Goal: Task Accomplishment & Management: Complete application form

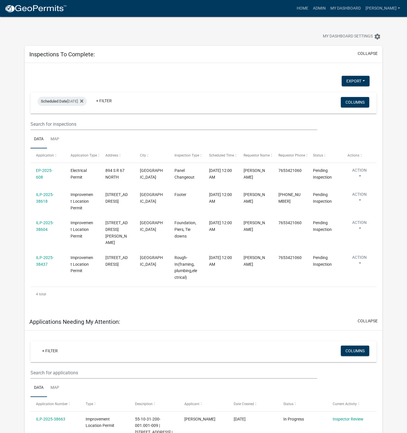
select select "1: 25"
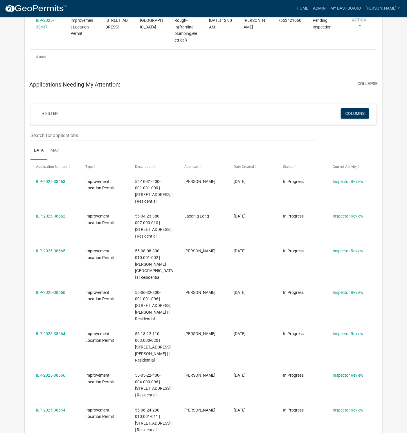
scroll to position [218, 0]
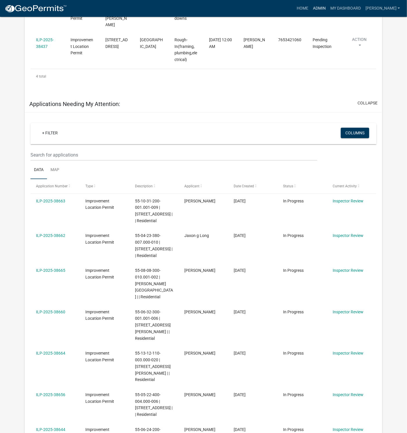
click at [328, 7] on link "Admin" at bounding box center [319, 8] width 17 height 11
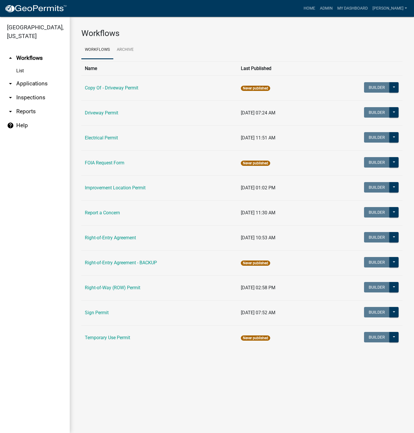
click at [117, 188] on link "Improvement Location Permit" at bounding box center [115, 188] width 61 height 6
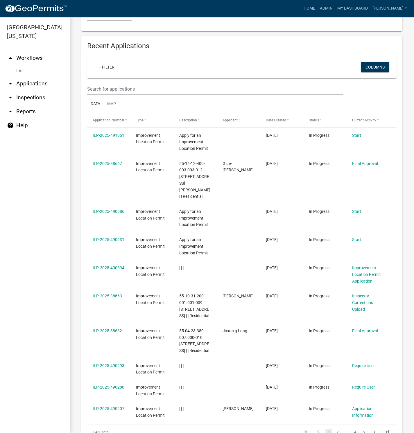
scroll to position [610, 0]
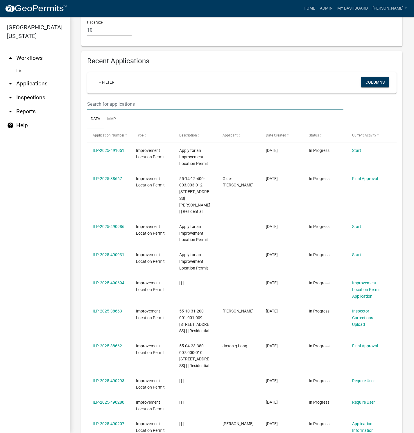
click at [122, 98] on input "text" at bounding box center [215, 104] width 256 height 12
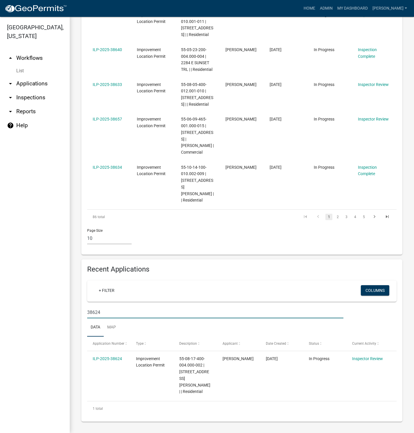
scroll to position [369, 0]
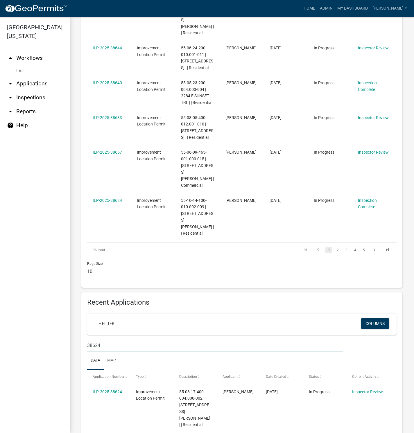
type input "38624"
click at [112, 390] on link "ILP-2025-38624" at bounding box center [107, 392] width 29 height 5
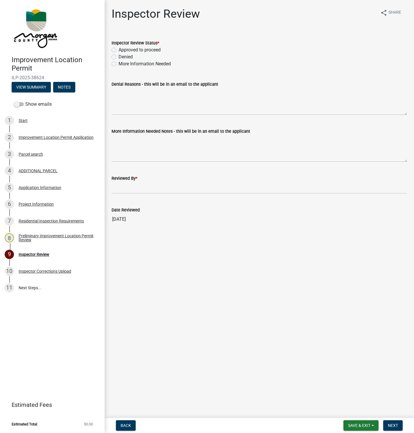
click at [119, 64] on label "More Information Needed" at bounding box center [145, 63] width 52 height 7
click at [119, 64] on input "More Information Needed" at bounding box center [121, 62] width 4 height 4
radio input "true"
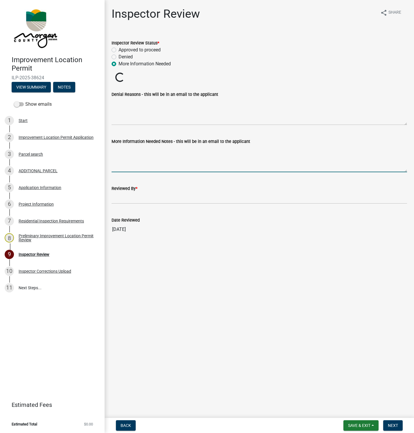
drag, startPoint x: 115, startPoint y: 150, endPoint x: 162, endPoint y: 164, distance: 49.1
click at [116, 149] on textarea "More Information Needed Notes - this will be in an email to the applicant" at bounding box center [260, 158] width 296 height 27
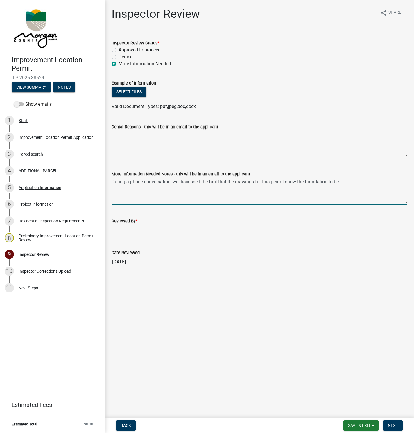
click at [343, 181] on textarea "During a phone conversation, we discussed the fact that the drawings for this p…" at bounding box center [260, 191] width 296 height 27
click at [306, 182] on textarea "During a phone conversation, we discussed the fact that the drawings for this p…" at bounding box center [260, 191] width 296 height 27
click at [360, 183] on textarea "During a phone conversation, we discussed the fact that the drawings for this p…" at bounding box center [260, 191] width 296 height 27
click at [373, 182] on textarea "During a phone conversation, we discussed the fact that the drawings for this p…" at bounding box center [260, 191] width 296 height 27
click at [323, 181] on textarea "During a phone conversation, we discussed the fact that the drawings for this p…" at bounding box center [260, 191] width 296 height 27
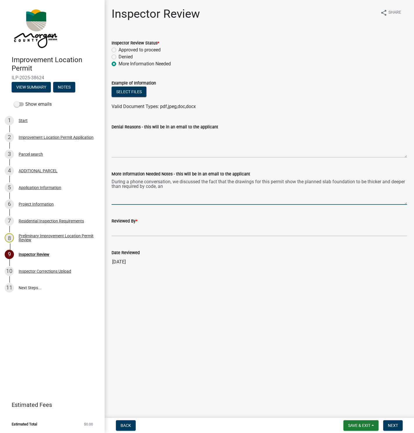
drag, startPoint x: 166, startPoint y: 188, endPoint x: 158, endPoint y: 187, distance: 8.3
click at [158, 187] on textarea "During a phone conversation, we discussed the fact that the drawings for this p…" at bounding box center [260, 191] width 296 height 27
click at [179, 193] on textarea "During a phone conversation, we discussed the fact that the drawings for this p…" at bounding box center [260, 191] width 296 height 27
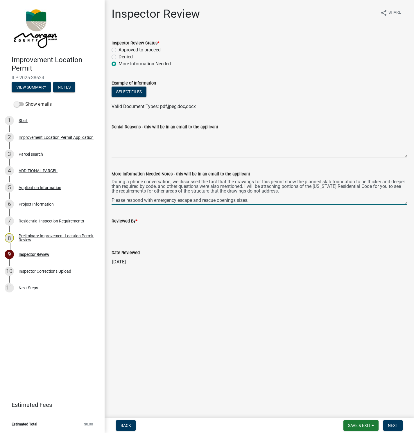
scroll to position [7, 0]
click at [256, 192] on textarea "During a phone conversation, we discussed the fact that the drawings for this p…" at bounding box center [260, 191] width 296 height 27
click at [332, 194] on textarea "During a phone conversation, we discussed the fact that the drawings for this p…" at bounding box center [260, 191] width 296 height 27
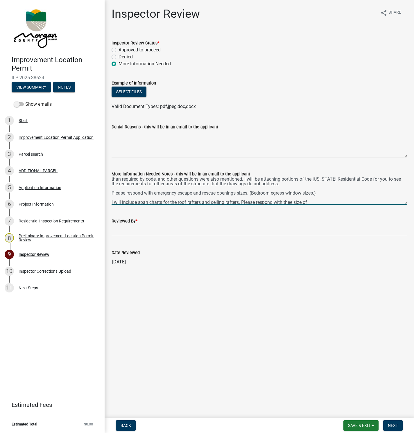
drag, startPoint x: 294, startPoint y: 203, endPoint x: 304, endPoint y: 203, distance: 9.6
click at [314, 202] on textarea "During a phone conversation, we discussed the fact that the drawings for this p…" at bounding box center [260, 191] width 296 height 27
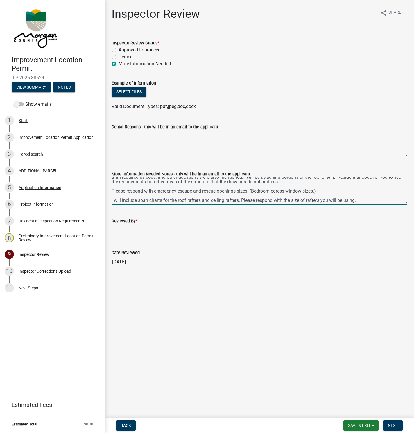
scroll to position [17, 0]
type textarea "During a phone conversation, we discussed the fact that the drawings for this p…"
click at [128, 93] on button "Select files" at bounding box center [129, 92] width 35 height 10
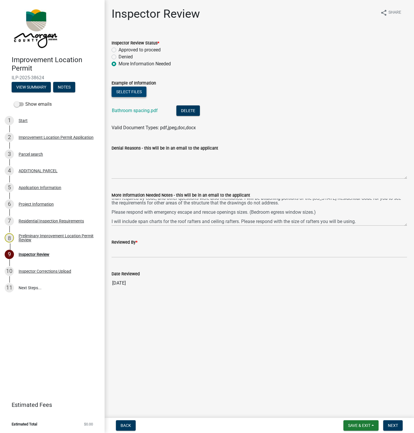
click at [127, 90] on button "Select files" at bounding box center [129, 92] width 35 height 10
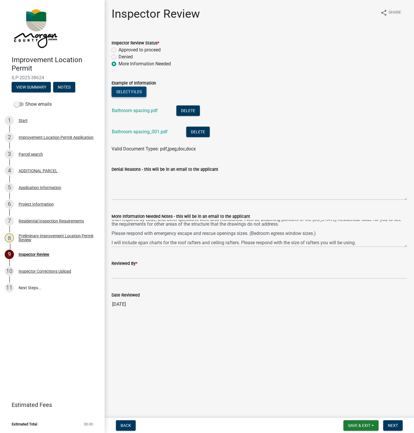
click at [131, 89] on button "Select files" at bounding box center [129, 92] width 35 height 10
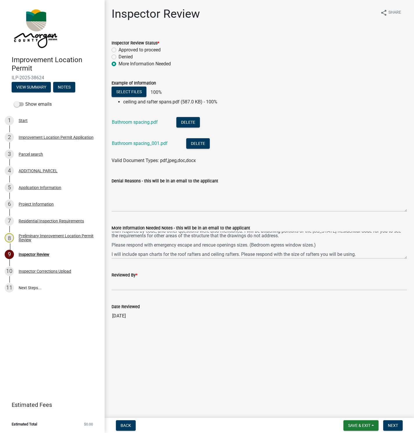
click at [258, 53] on div "Denied" at bounding box center [260, 56] width 296 height 7
click at [126, 91] on button "Select files" at bounding box center [129, 92] width 35 height 10
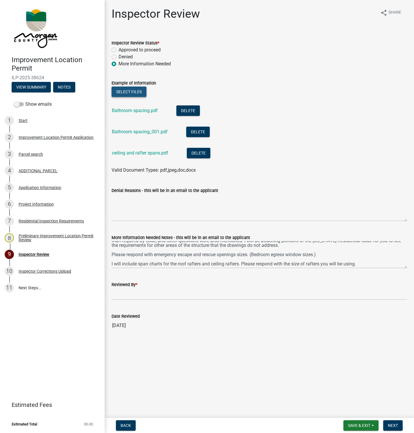
click at [131, 92] on button "Select files" at bounding box center [129, 92] width 35 height 10
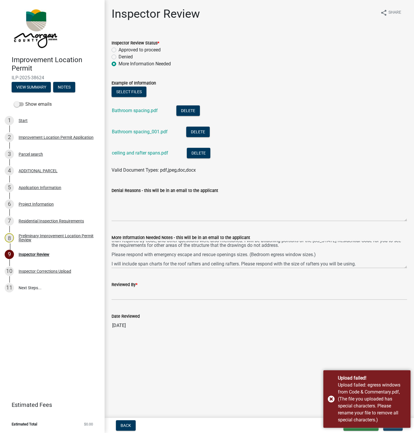
click at [401, 396] on div "Upload failed: egress windows from Code & Commentary.pdf, (The file you uploade…" at bounding box center [372, 403] width 68 height 42
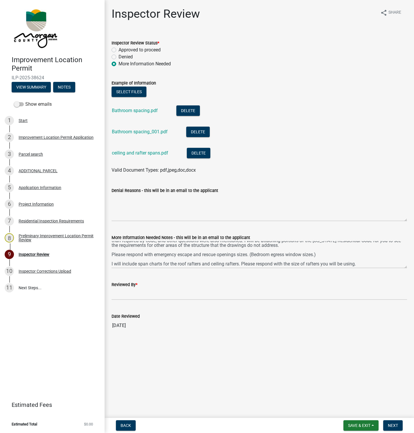
click at [359, 414] on main "Inspector Review share Share Inspector Review Status * Approved to proceed Deni…" at bounding box center [259, 208] width 309 height 416
click at [131, 92] on button "Select files" at bounding box center [129, 92] width 35 height 10
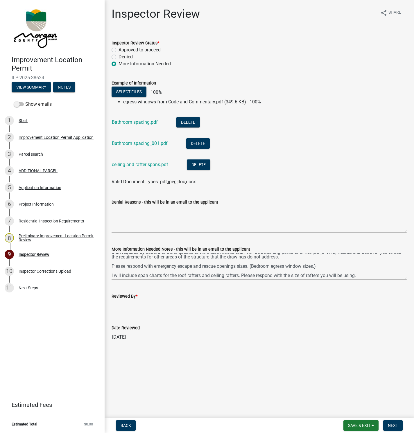
drag, startPoint x: 384, startPoint y: 370, endPoint x: 364, endPoint y: 366, distance: 19.5
click at [384, 370] on main "Inspector Review share Share Inspector Review Status * Approved to proceed Deni…" at bounding box center [259, 208] width 309 height 416
click at [131, 309] on input "Reviewed By *" at bounding box center [260, 306] width 296 height 12
type input "[PERSON_NAME]"
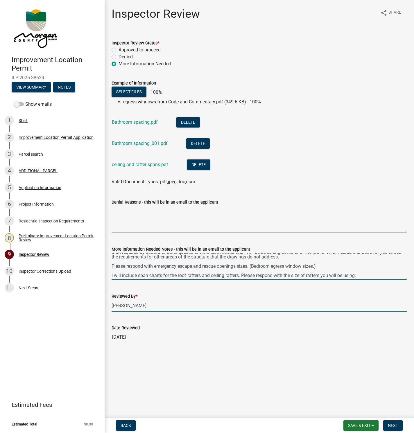
click at [364, 257] on textarea "During a phone conversation, we discussed the fact that the drawings for this p…" at bounding box center [260, 266] width 296 height 27
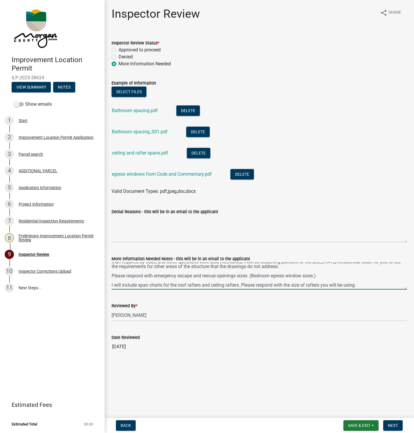
click at [322, 267] on textarea "During a phone conversation, we discussed the fact that the drawings for this p…" at bounding box center [260, 275] width 296 height 27
click at [175, 283] on textarea "During a phone conversation, we discussed the fact that the drawings for this p…" at bounding box center [260, 275] width 296 height 27
type textarea "During a phone conversation, we discussed the fact that the drawings for this p…"
click at [392, 423] on span "Next" at bounding box center [393, 425] width 10 height 5
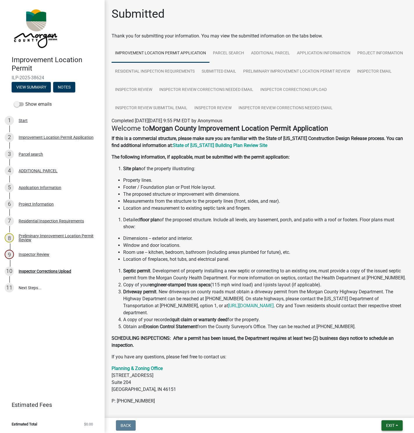
click at [394, 424] on span "Exit" at bounding box center [390, 425] width 8 height 5
click at [378, 412] on button "Save & Exit" at bounding box center [379, 411] width 46 height 14
